Goal: Information Seeking & Learning: Find specific page/section

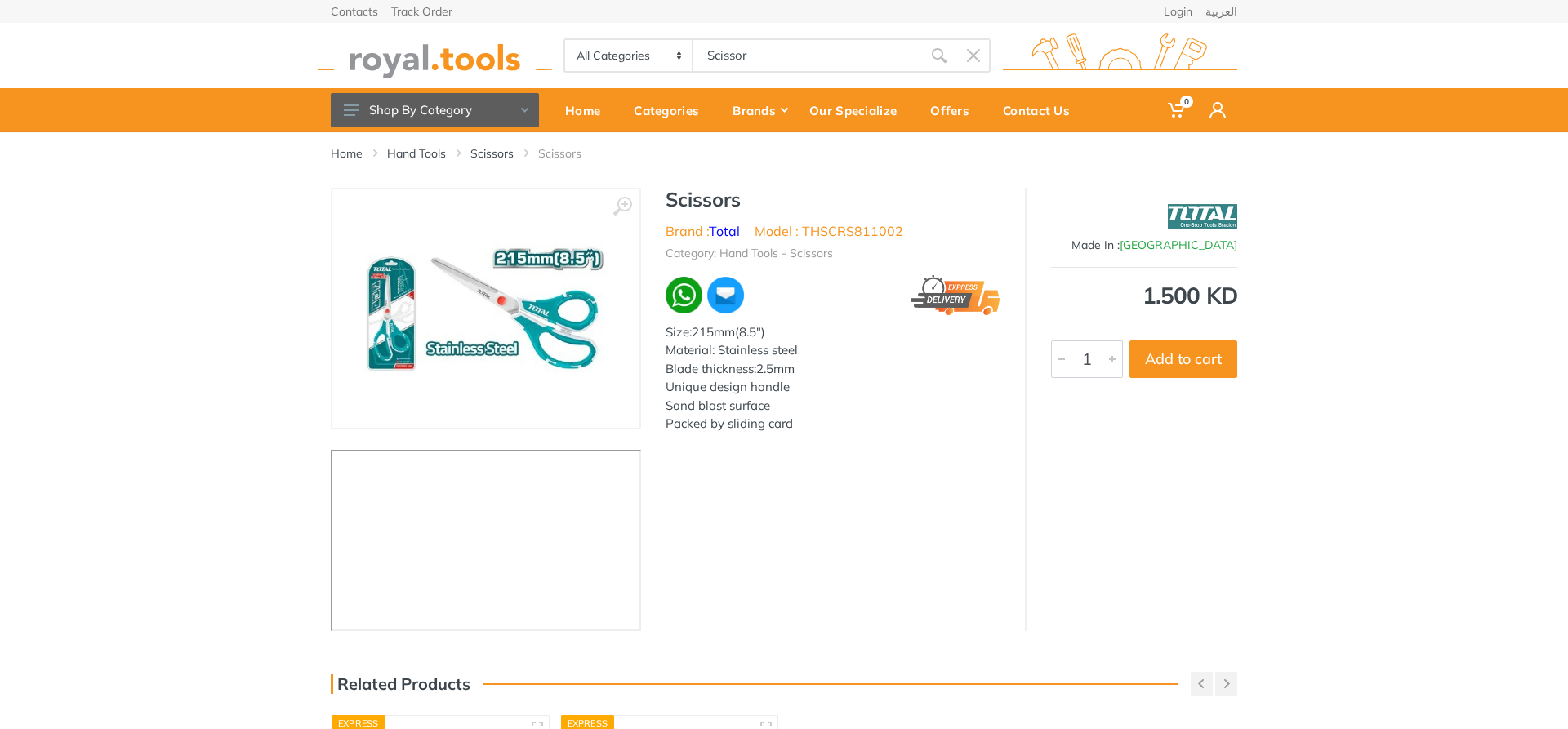
type input "Scissor"
click at [938, 55] on icon "submit" at bounding box center [939, 56] width 16 height 16
